Goal: Ask a question

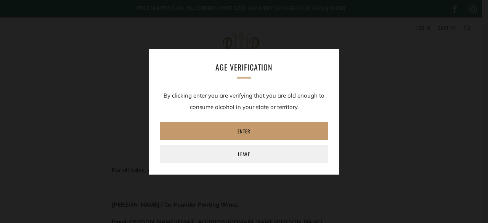
type textarea "Is this store active?"
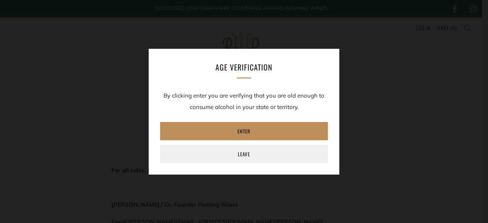
type input "[EMAIL_ADDRESS][DOMAIN_NAME]"
click at [243, 133] on link "Enter" at bounding box center [244, 131] width 168 height 18
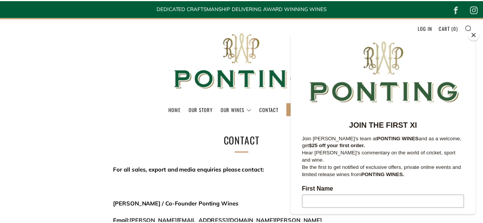
scroll to position [458, 0]
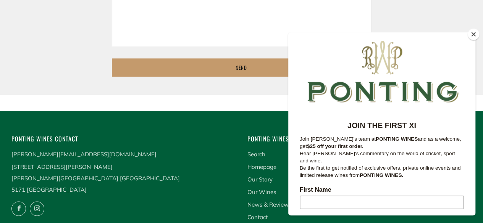
type input "[EMAIL_ADDRESS][DOMAIN_NAME]"
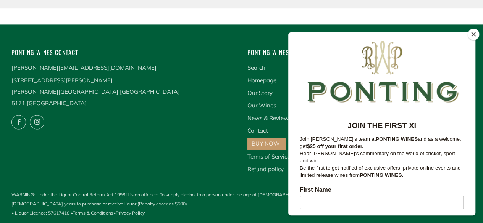
click at [218, 68] on p "[PERSON_NAME][EMAIL_ADDRESS][DOMAIN_NAME]" at bounding box center [123, 67] width 224 height 11
drag, startPoint x: 218, startPoint y: 68, endPoint x: 223, endPoint y: 60, distance: 9.6
click at [223, 60] on div "Ponting Wines Contact [PERSON_NAME][EMAIL_ADDRESS][DOMAIN_NAME] [STREET_ADDRESS…" at bounding box center [123, 90] width 224 height 86
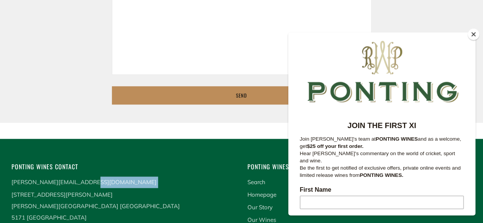
click at [245, 97] on input "Send" at bounding box center [242, 95] width 260 height 18
drag, startPoint x: 245, startPoint y: 97, endPoint x: 302, endPoint y: 15, distance: 100.6
click at [255, 84] on form "Name [PERSON_NAME] Email [EMAIL_ADDRESS][DOMAIN_NAME] Phone Number 2163407118 M…" at bounding box center [242, 5] width 260 height 211
